Goal: Transaction & Acquisition: Book appointment/travel/reservation

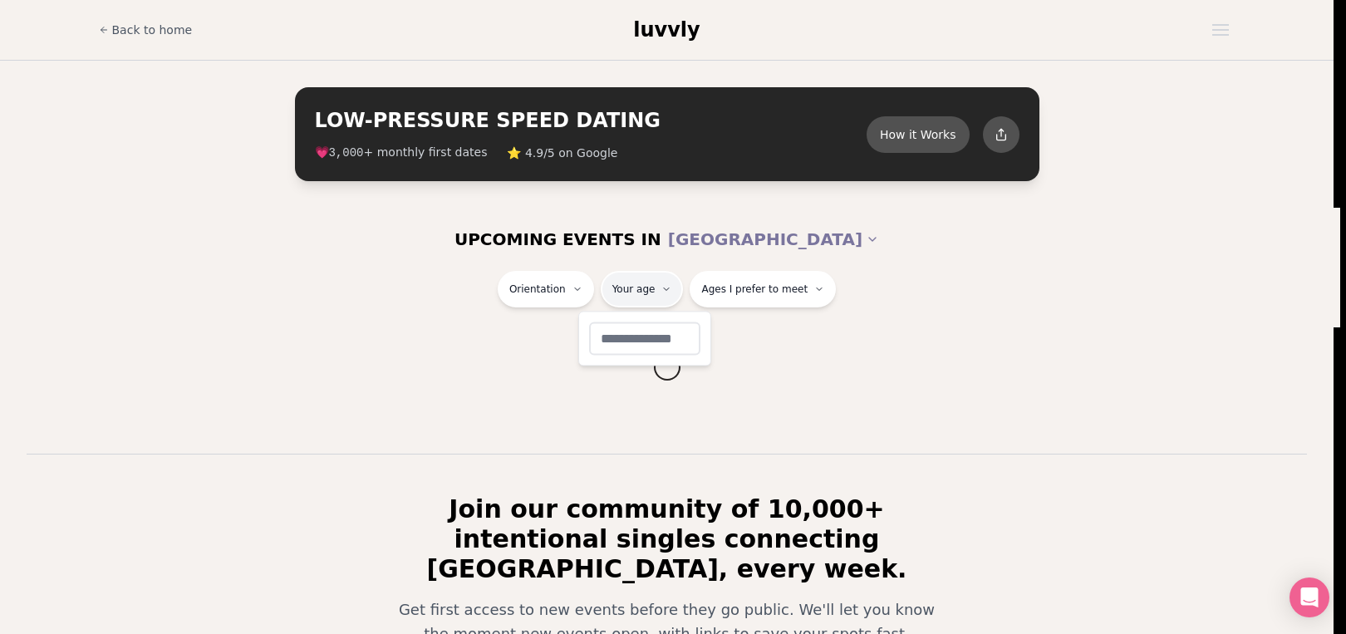
click at [672, 290] on html "Back to home luvvly LOW-PRESSURE SPEED DATING How it Works 💗 3,000 + monthly fi…" at bounding box center [673, 434] width 1346 height 869
type input "**"
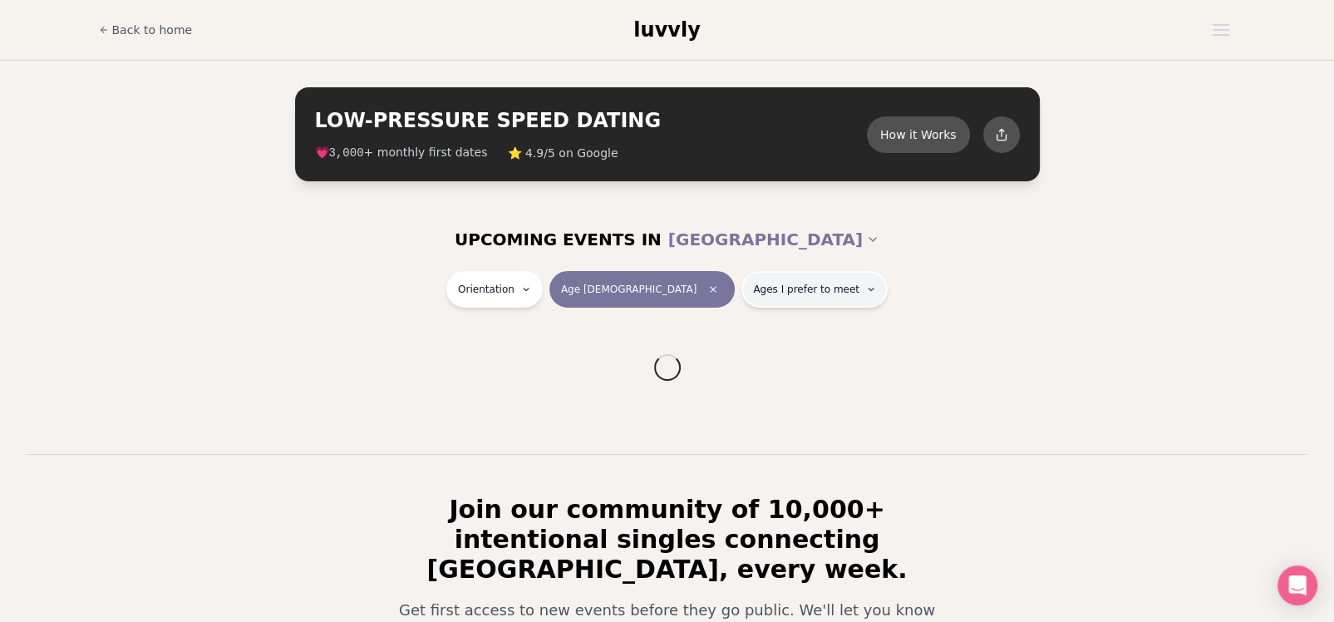
click at [753, 287] on span "Ages I prefer to meet" at bounding box center [806, 289] width 106 height 13
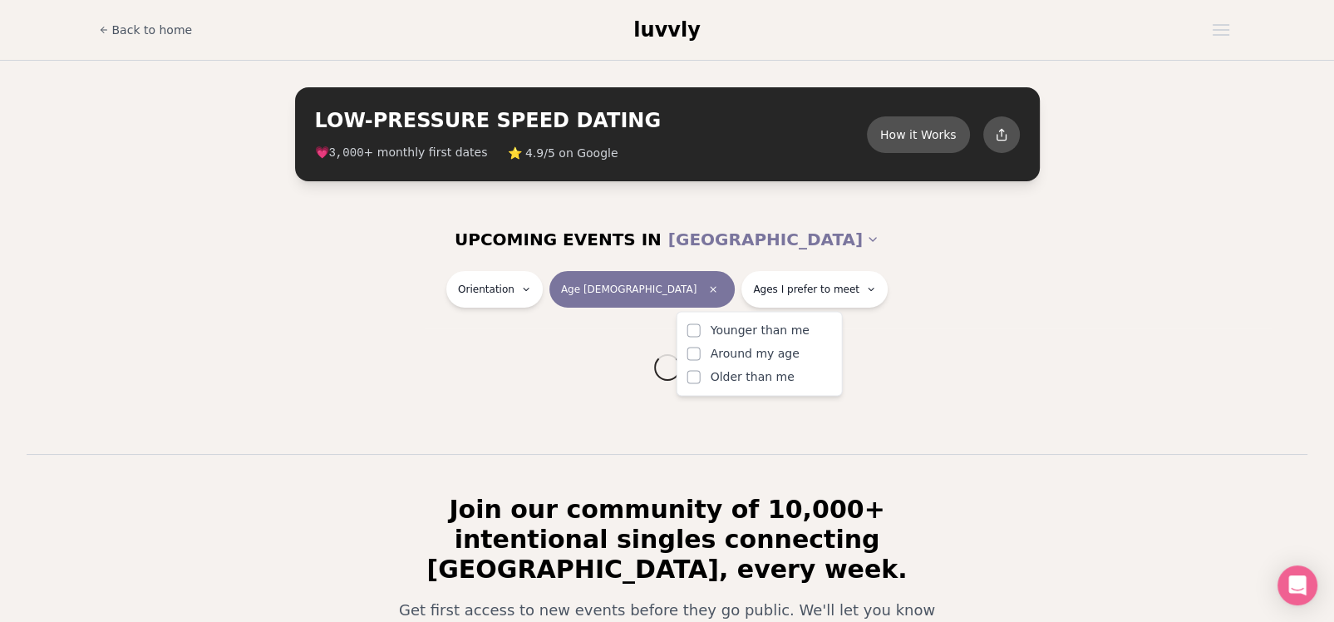
click at [739, 329] on span "Younger than me" at bounding box center [760, 330] width 99 height 17
click at [701, 329] on button "Younger than me" at bounding box center [693, 329] width 13 height 13
click at [608, 294] on html "Back to home luvvly LOW-PRESSURE SPEED DATING How it Works 💗 3,000 + monthly fi…" at bounding box center [667, 434] width 1334 height 869
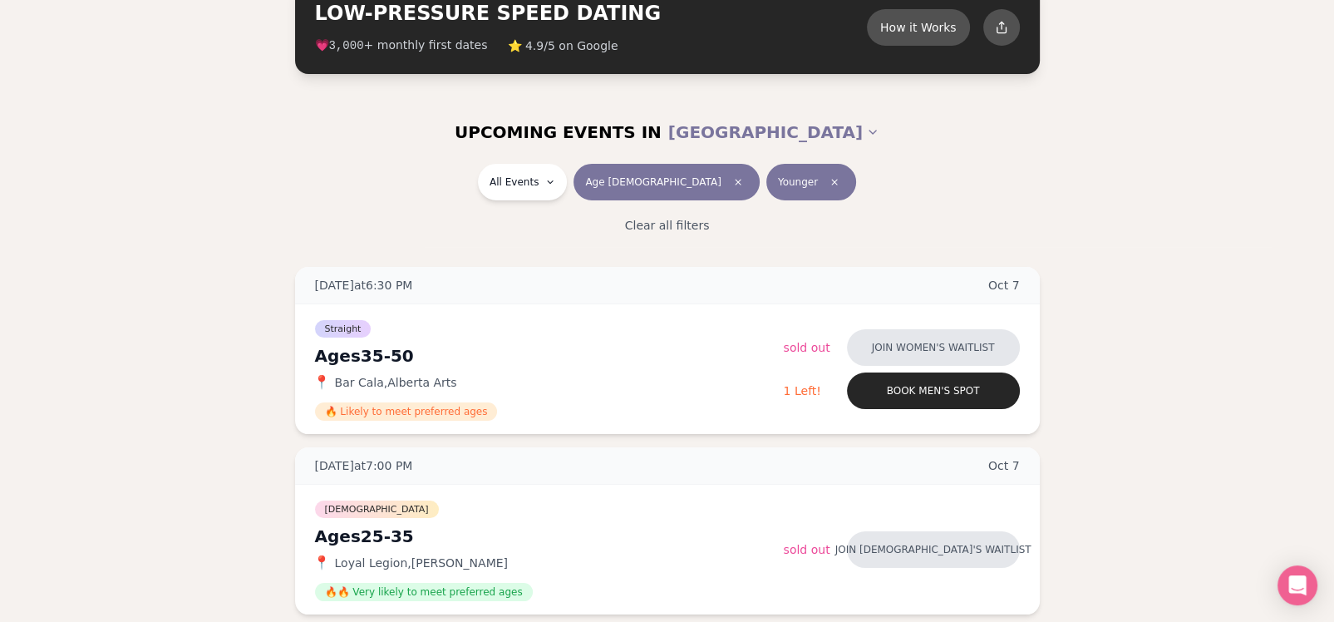
scroll to position [83, 0]
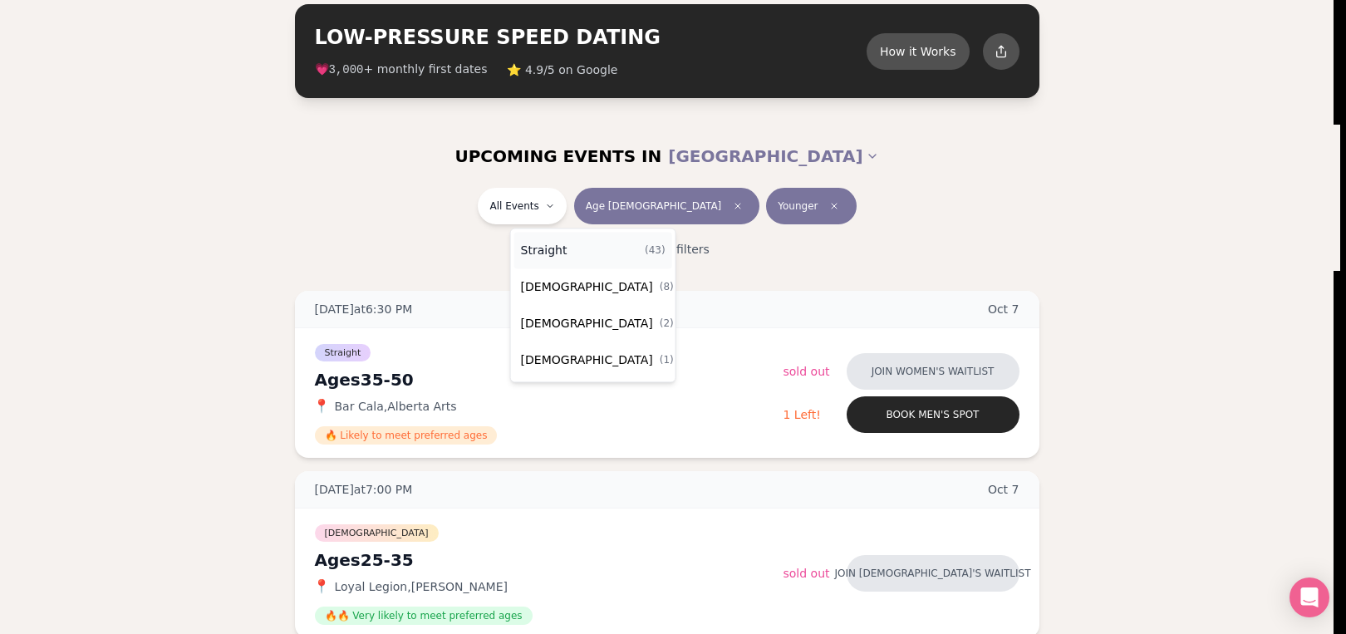
click at [563, 250] on div "Straight ( 43 )" at bounding box center [593, 250] width 158 height 37
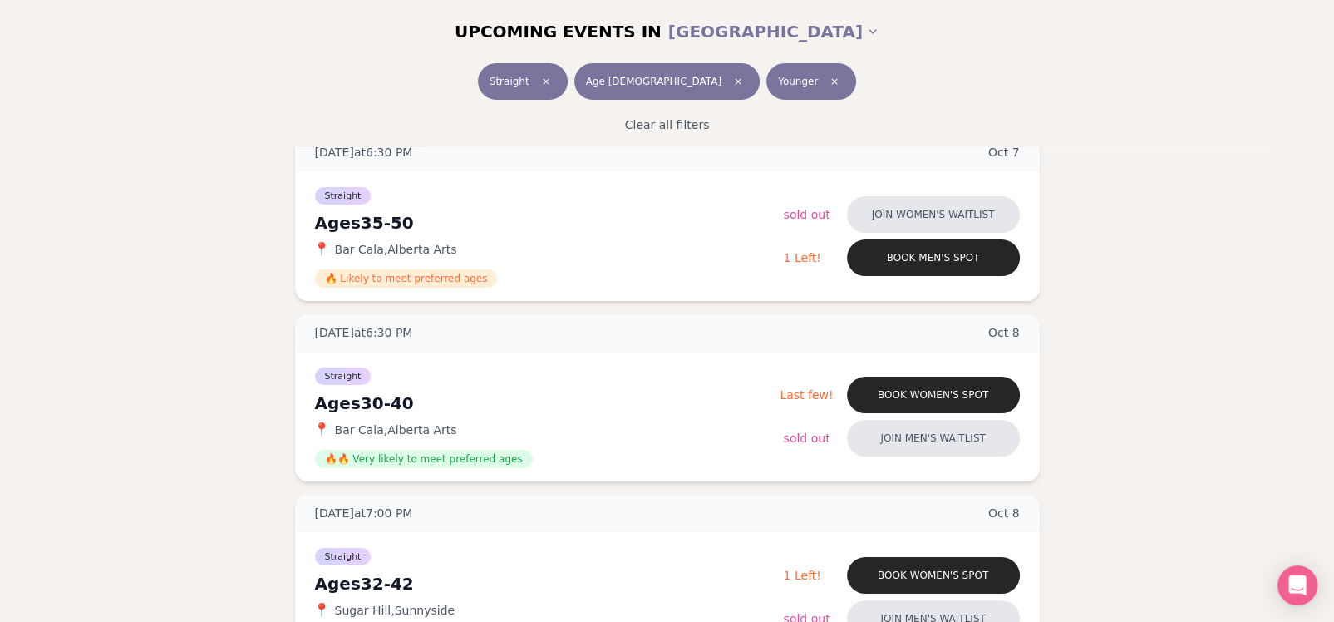
scroll to position [249, 0]
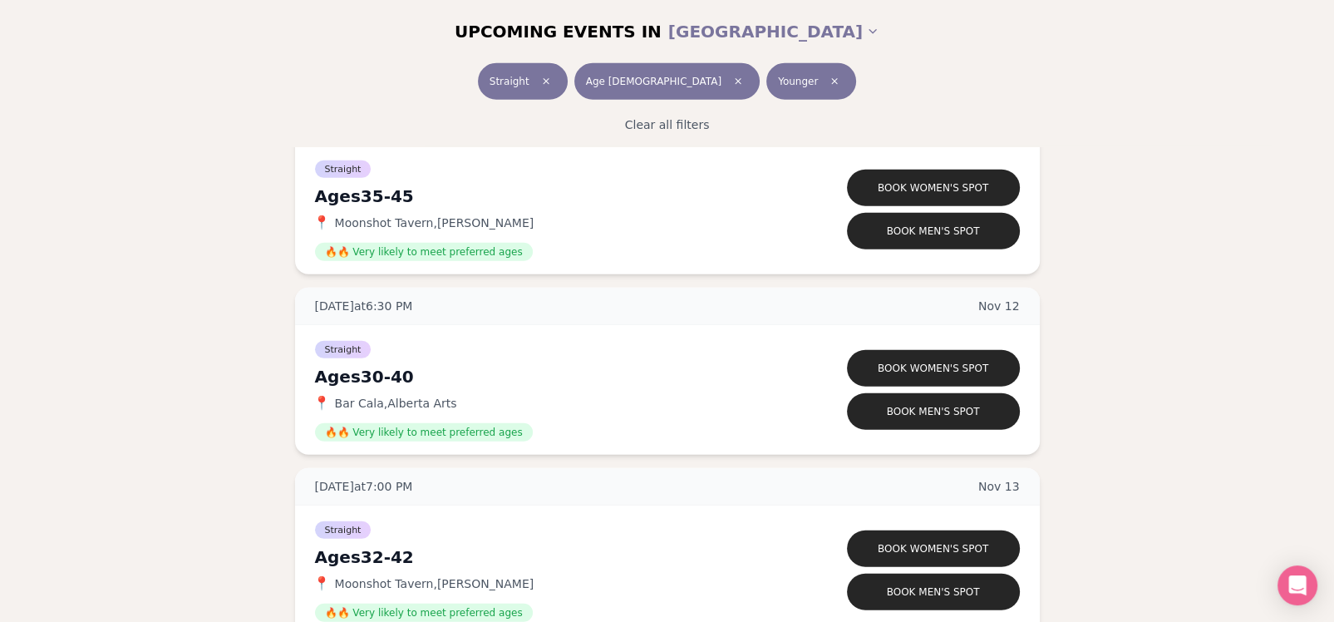
scroll to position [4571, 0]
